Goal: Task Accomplishment & Management: Manage account settings

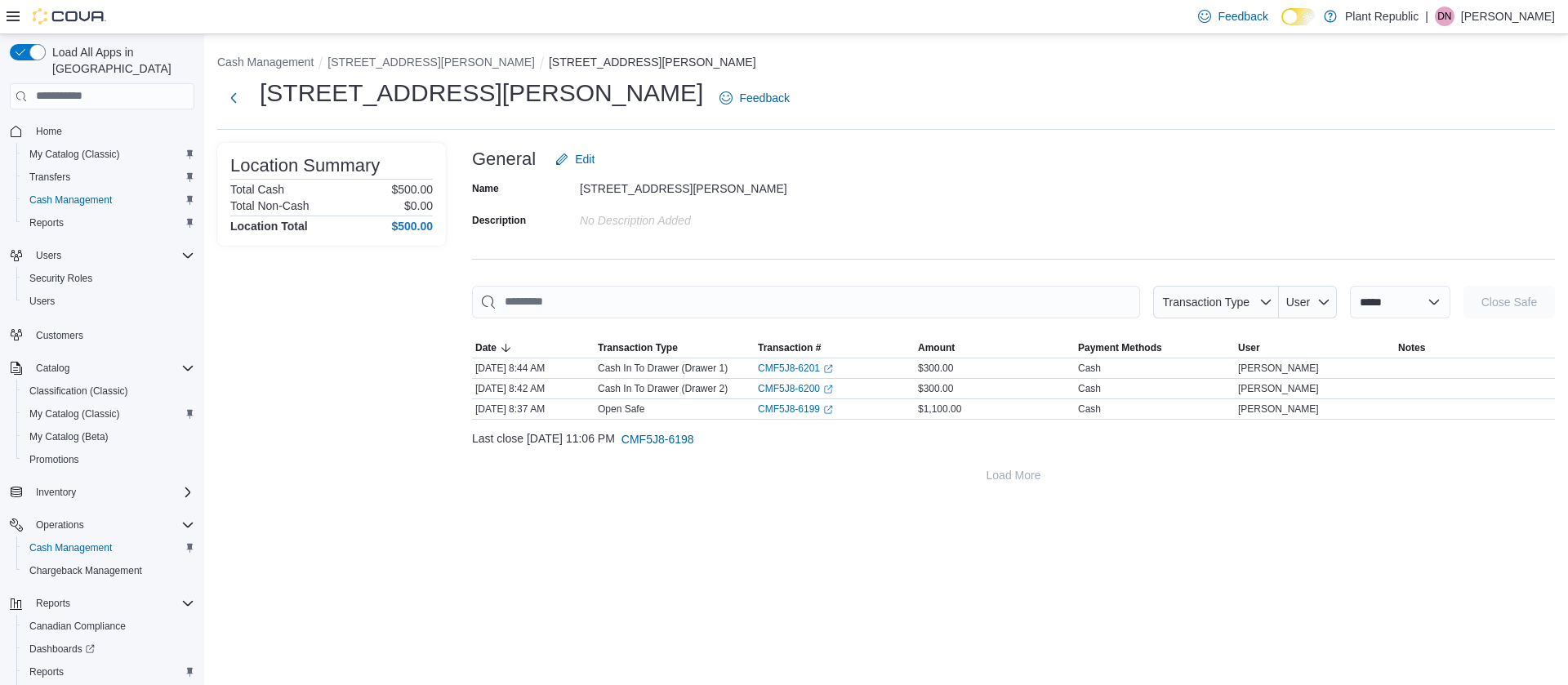
click at [1523, 17] on p "Delina Negassi" at bounding box center [1507, 17] width 94 height 20
click at [1455, 160] on span "Sign Out" at bounding box center [1449, 158] width 44 height 16
